Goal: Go to known website: Access a specific website the user already knows

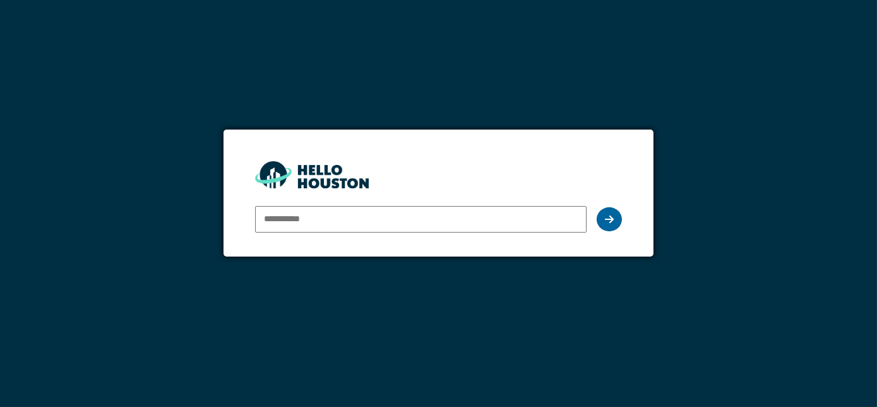
type input "**********"
click at [611, 208] on div at bounding box center [609, 219] width 25 height 24
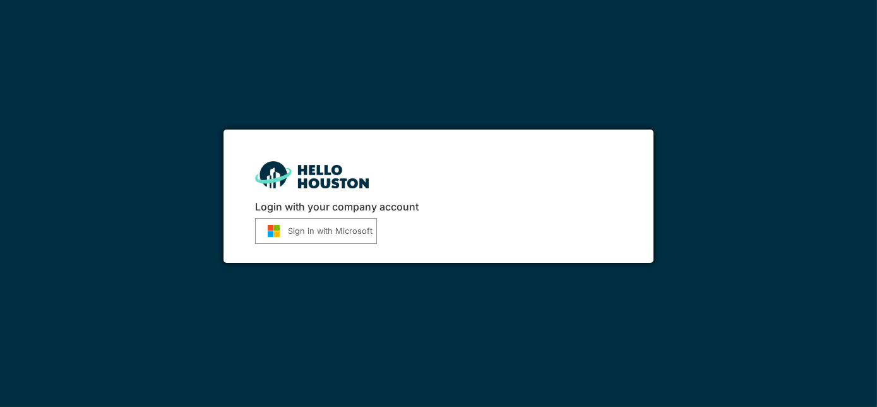
click at [309, 231] on button "Sign in with Microsoft" at bounding box center [316, 231] width 122 height 26
